Goal: Find specific page/section: Find specific page/section

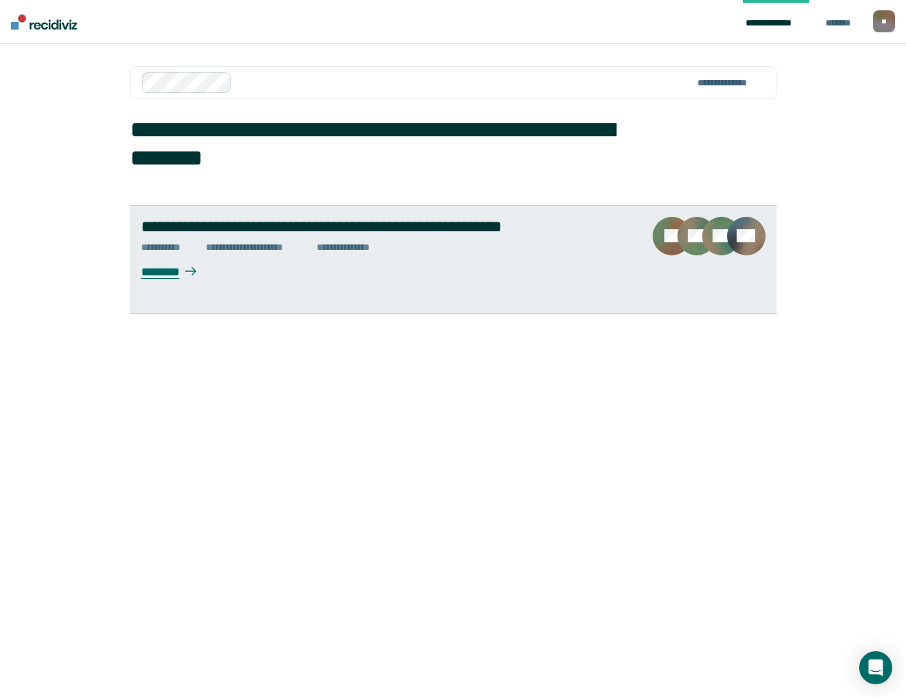
click at [237, 246] on div "**********" at bounding box center [261, 248] width 111 height 12
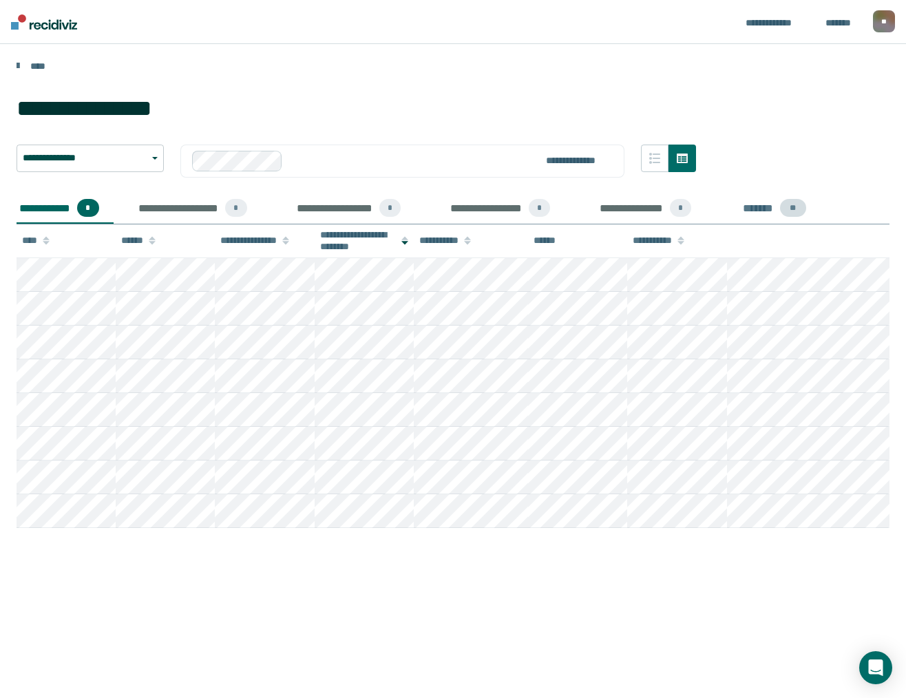
click at [760, 207] on div "******* **" at bounding box center [781, 209] width 83 height 30
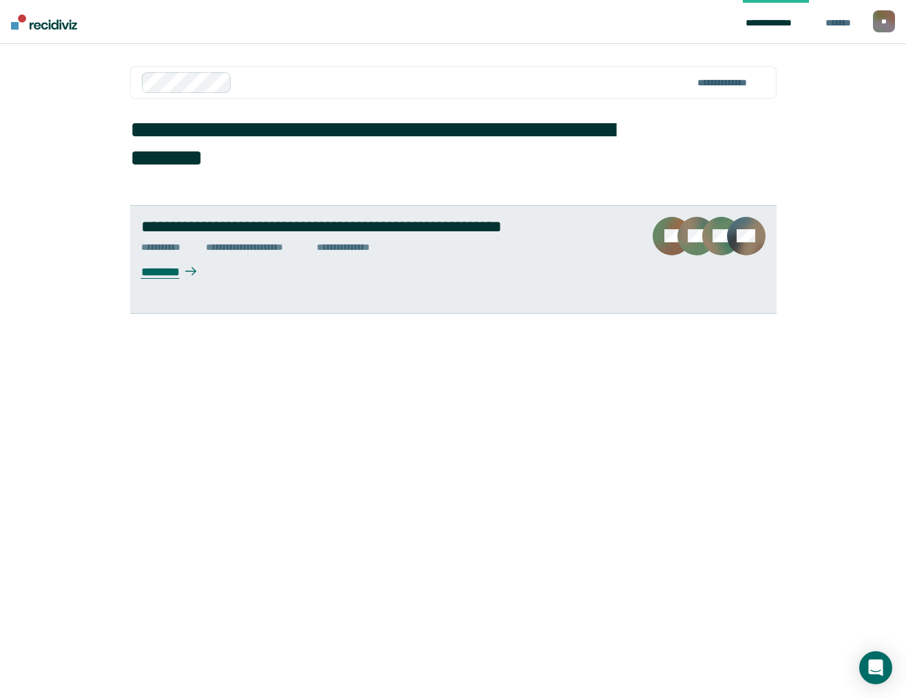
click at [165, 245] on div "******* * **" at bounding box center [173, 248] width 65 height 12
